Goal: Information Seeking & Learning: Learn about a topic

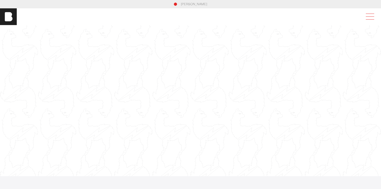
click at [372, 19] on span at bounding box center [368, 16] width 12 height 9
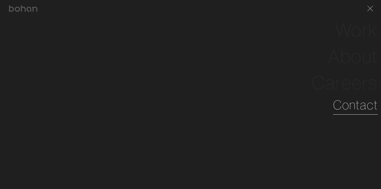
click at [355, 108] on link "Contact" at bounding box center [355, 105] width 45 height 19
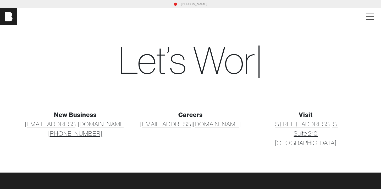
click at [91, 123] on link "[EMAIL_ADDRESS][DOMAIN_NAME]" at bounding box center [75, 124] width 101 height 9
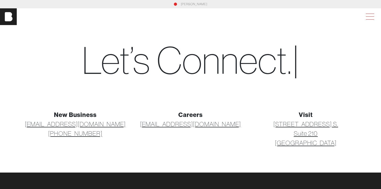
click at [374, 14] on span at bounding box center [369, 14] width 8 height 0
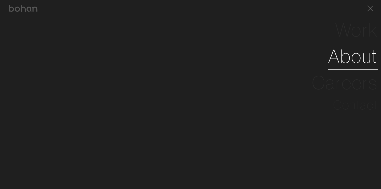
click at [354, 54] on link "About" at bounding box center [353, 56] width 50 height 26
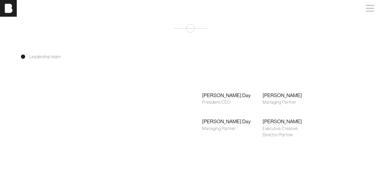
scroll to position [342, 0]
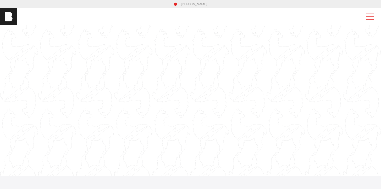
click at [374, 19] on span at bounding box center [368, 16] width 12 height 9
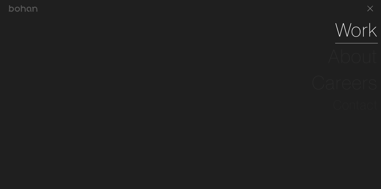
click at [348, 26] on link "Work" at bounding box center [356, 30] width 43 height 26
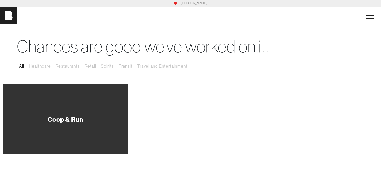
scroll to position [2, 0]
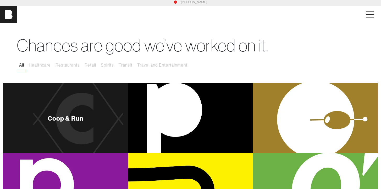
click at [85, 89] on div "Coop & Run" at bounding box center [65, 118] width 125 height 70
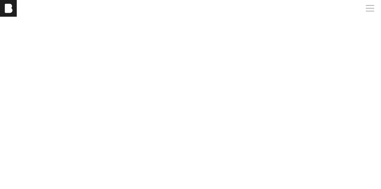
scroll to position [880, 0]
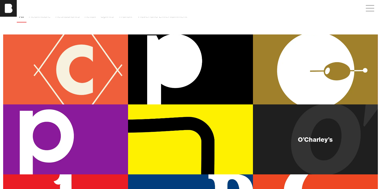
scroll to position [159, 0]
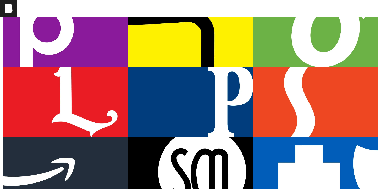
click at [326, 55] on div "O’Charley’s" at bounding box center [315, 32] width 125 height 70
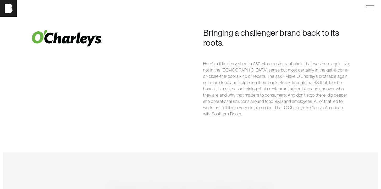
scroll to position [309, 0]
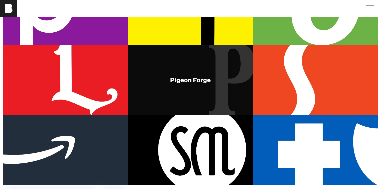
scroll to position [181, 0]
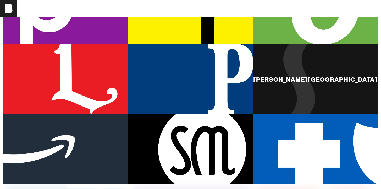
click at [290, 70] on div "[PERSON_NAME][GEOGRAPHIC_DATA]" at bounding box center [315, 79] width 125 height 70
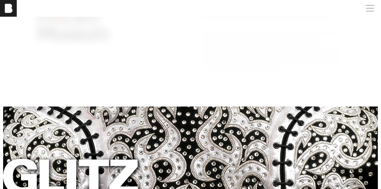
scroll to position [577, 0]
